Goal: Check status: Check status

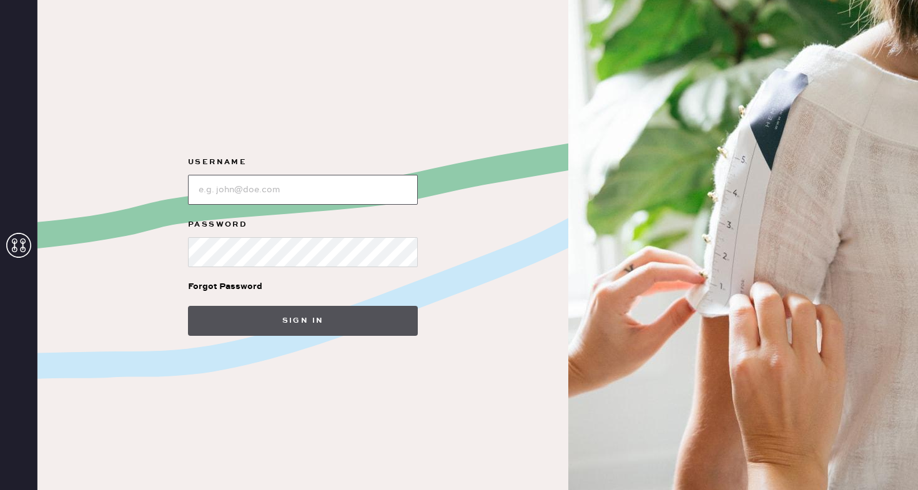
type input "[PERSON_NAME][EMAIL_ADDRESS][PERSON_NAME][DOMAIN_NAME]"
click at [335, 306] on button "Sign in" at bounding box center [303, 321] width 230 height 30
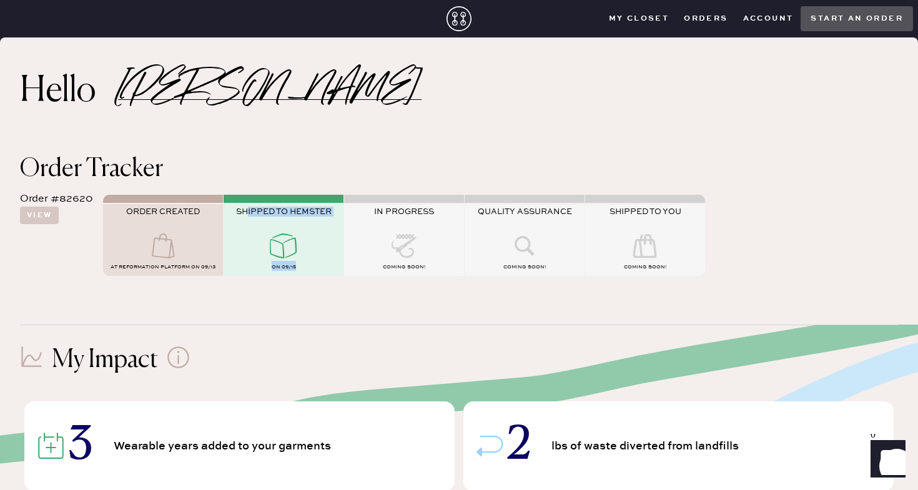
drag, startPoint x: 302, startPoint y: 270, endPoint x: 243, endPoint y: 207, distance: 85.7
click at [243, 207] on div "SHIPPED TO HEMSTER on 09/15" at bounding box center [284, 240] width 120 height 72
click at [240, 213] on span "SHIPPED TO HEMSTER" at bounding box center [284, 212] width 96 height 10
drag, startPoint x: 370, startPoint y: 213, endPoint x: 448, endPoint y: 271, distance: 97.3
click at [448, 271] on div "IN PROGRESS COMING SOON!" at bounding box center [404, 240] width 120 height 72
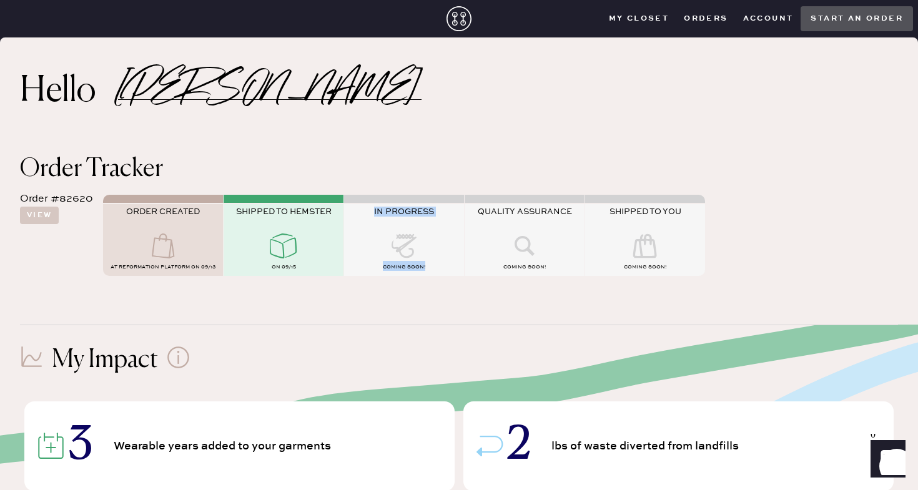
click at [448, 271] on div "COMING SOON!" at bounding box center [404, 268] width 120 height 15
click at [37, 213] on button "View" at bounding box center [39, 215] width 39 height 17
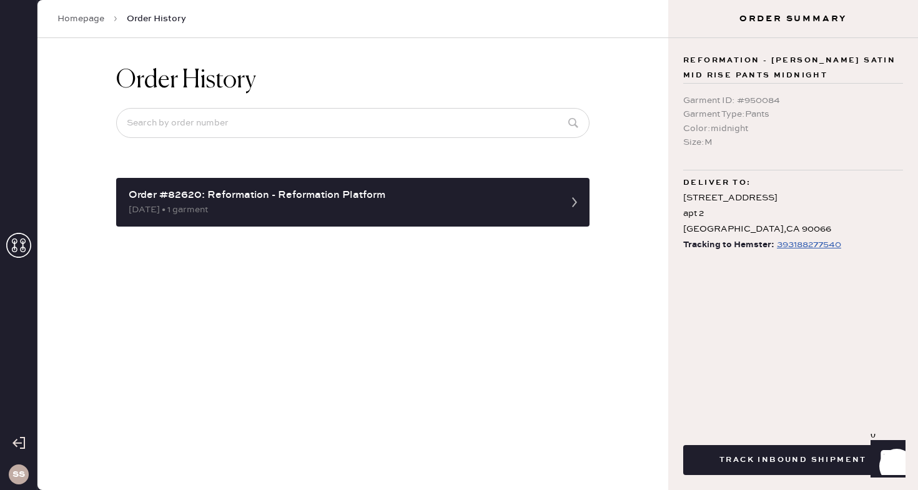
click at [835, 247] on div "393188277540" at bounding box center [809, 244] width 64 height 15
